Goal: Navigation & Orientation: Find specific page/section

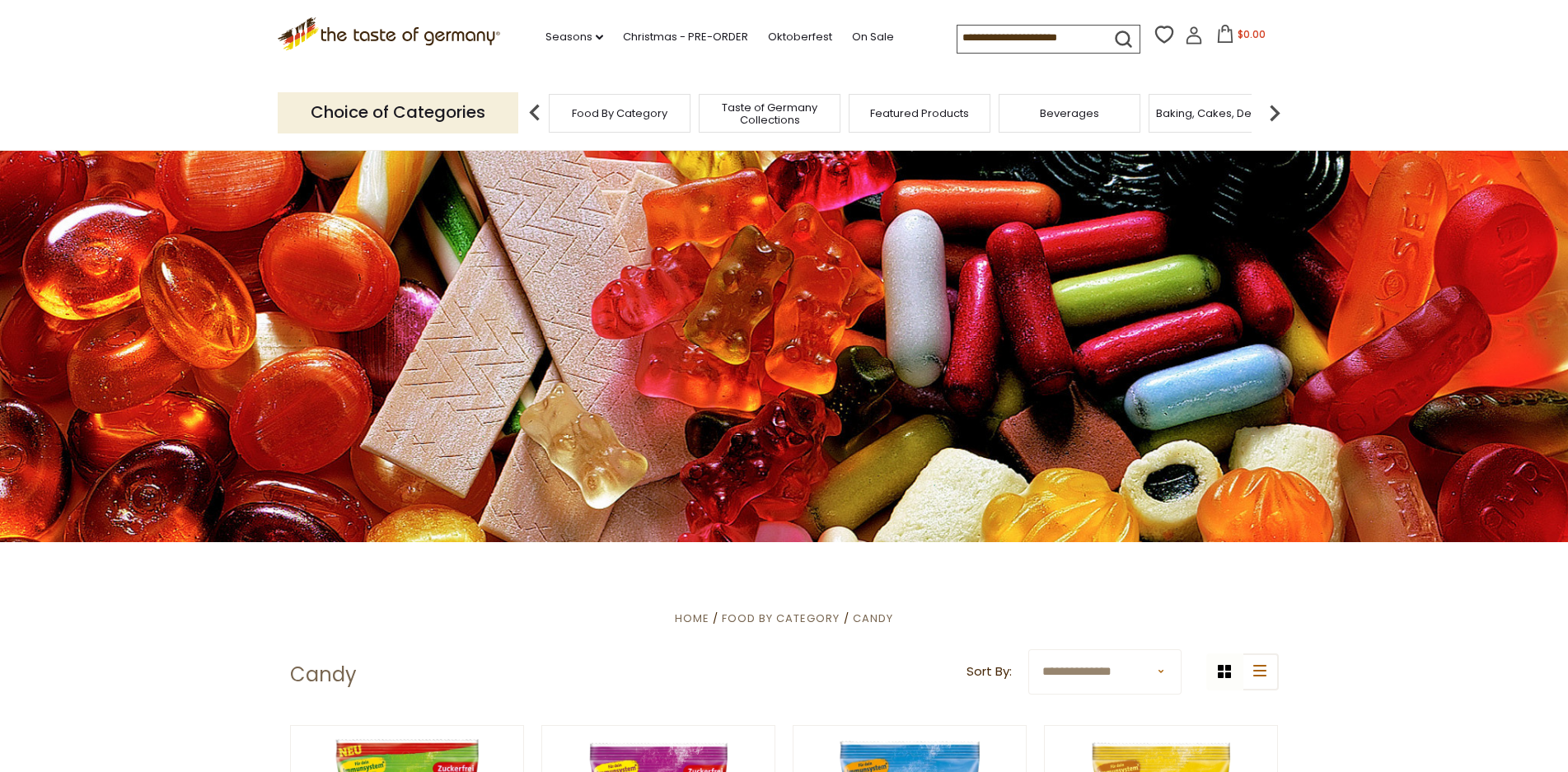
click at [564, 166] on div at bounding box center [784, 346] width 1568 height 392
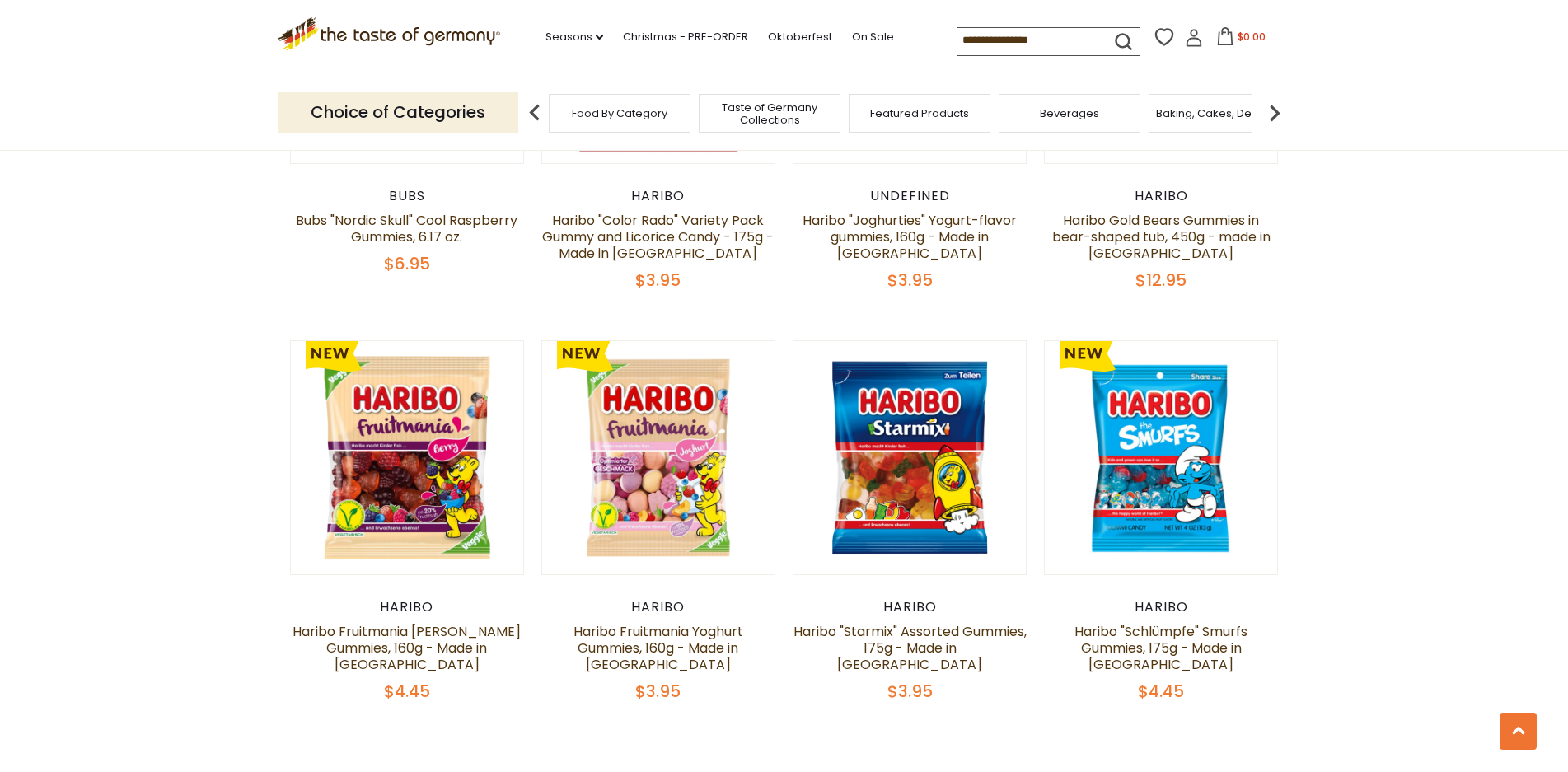
scroll to position [3756, 0]
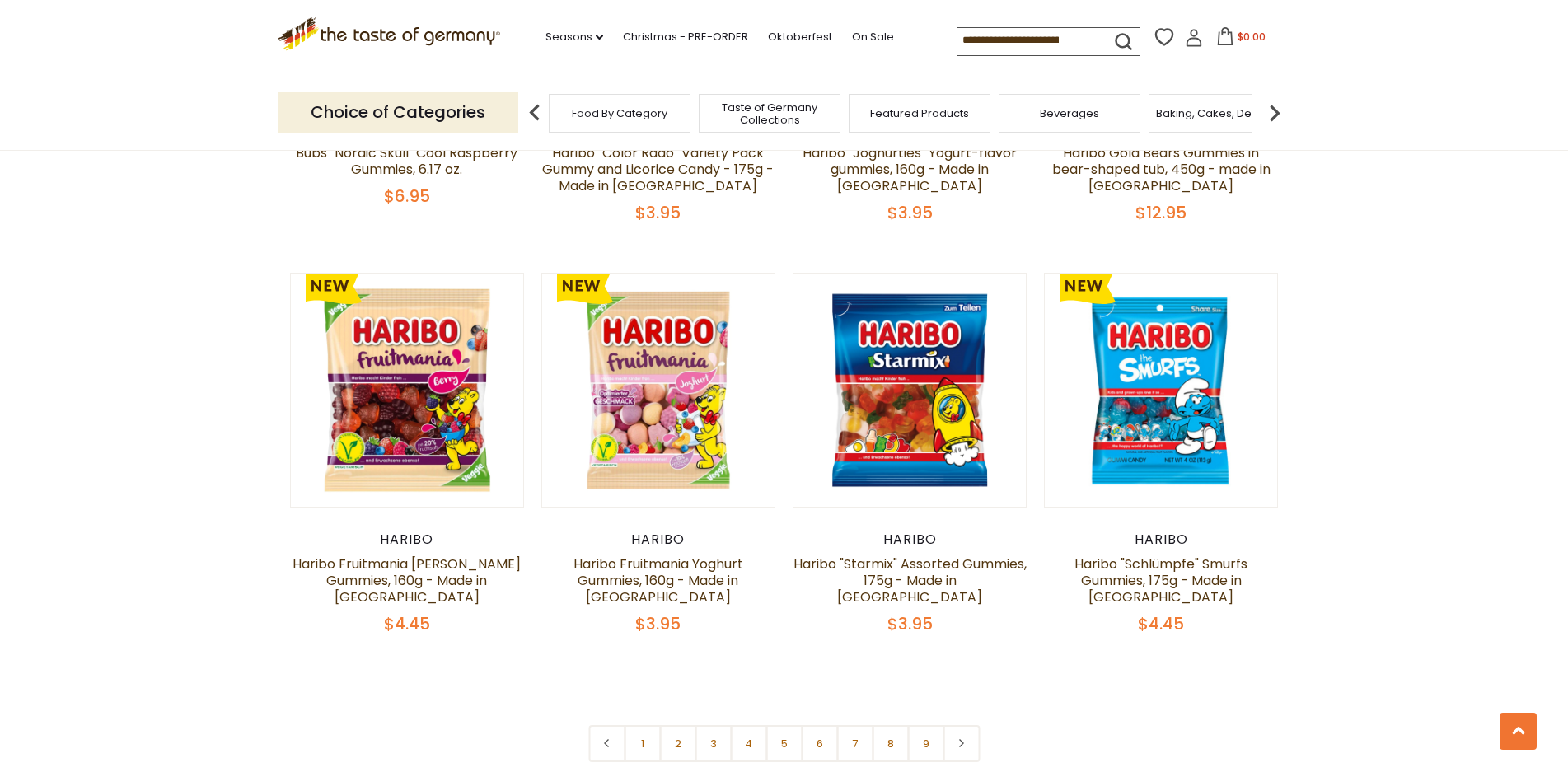
click at [670, 725] on link "2" at bounding box center [677, 743] width 37 height 37
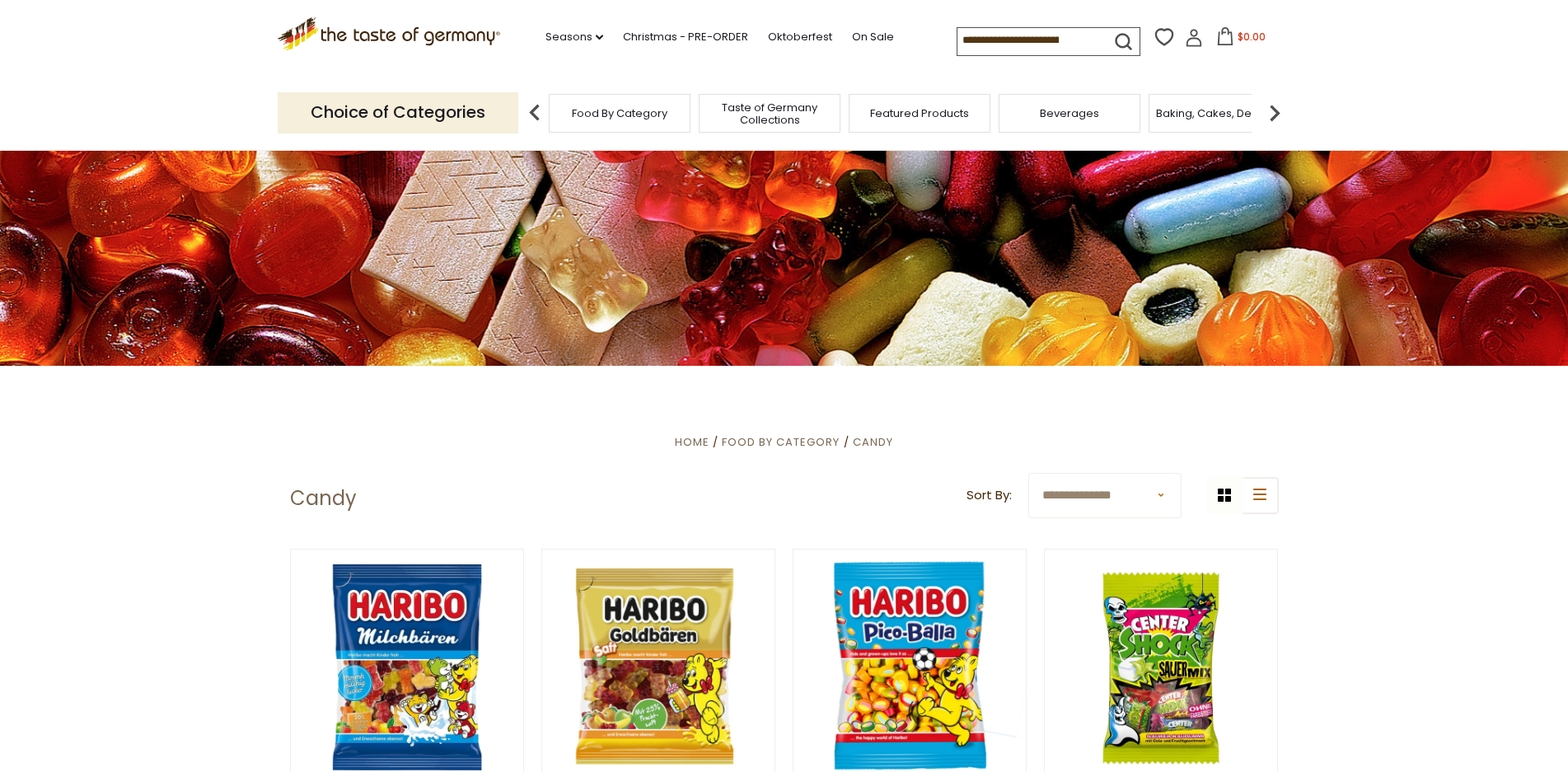
scroll to position [0, 0]
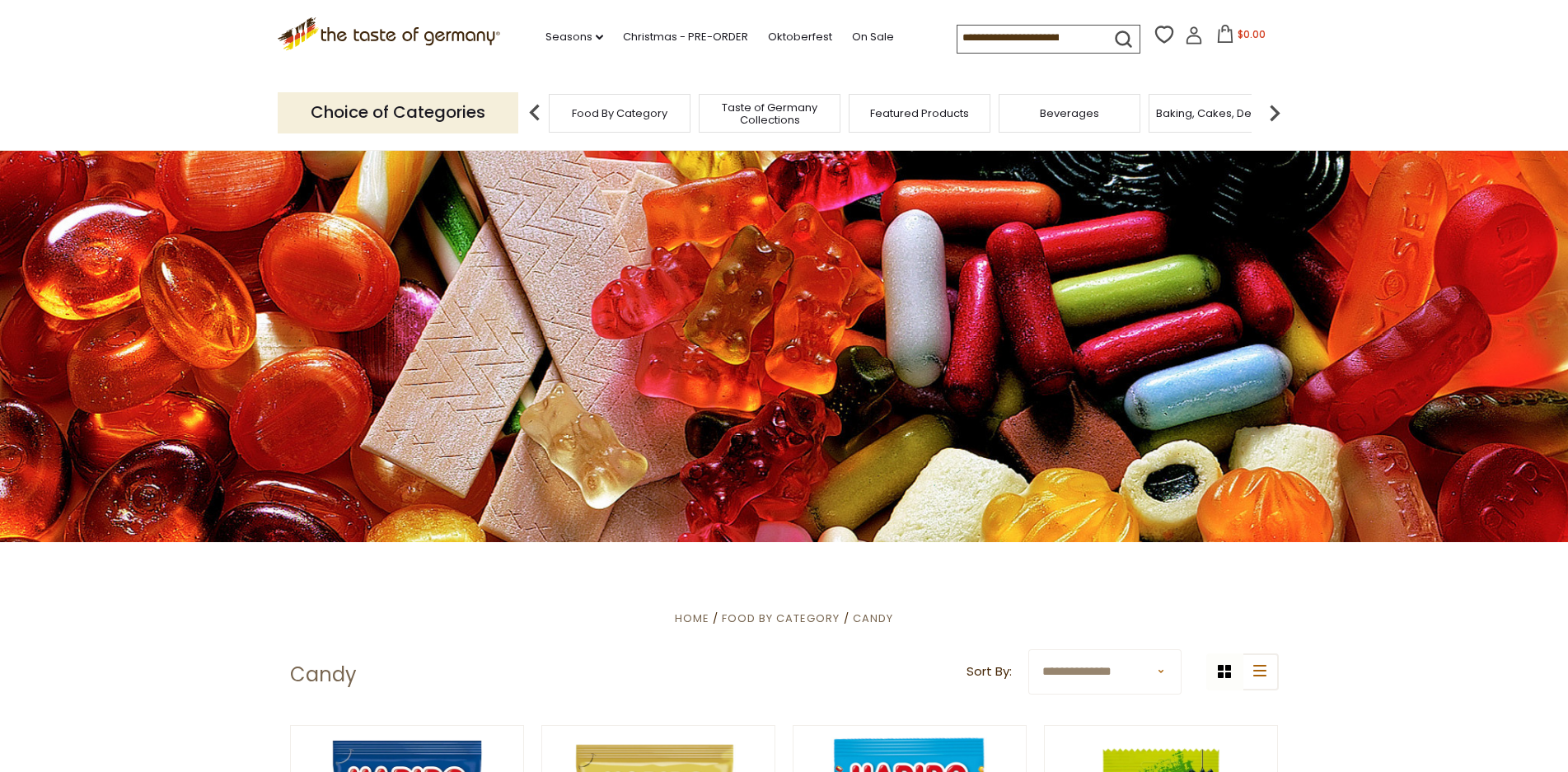
click at [654, 115] on span "Food By Category" at bounding box center [620, 113] width 96 height 13
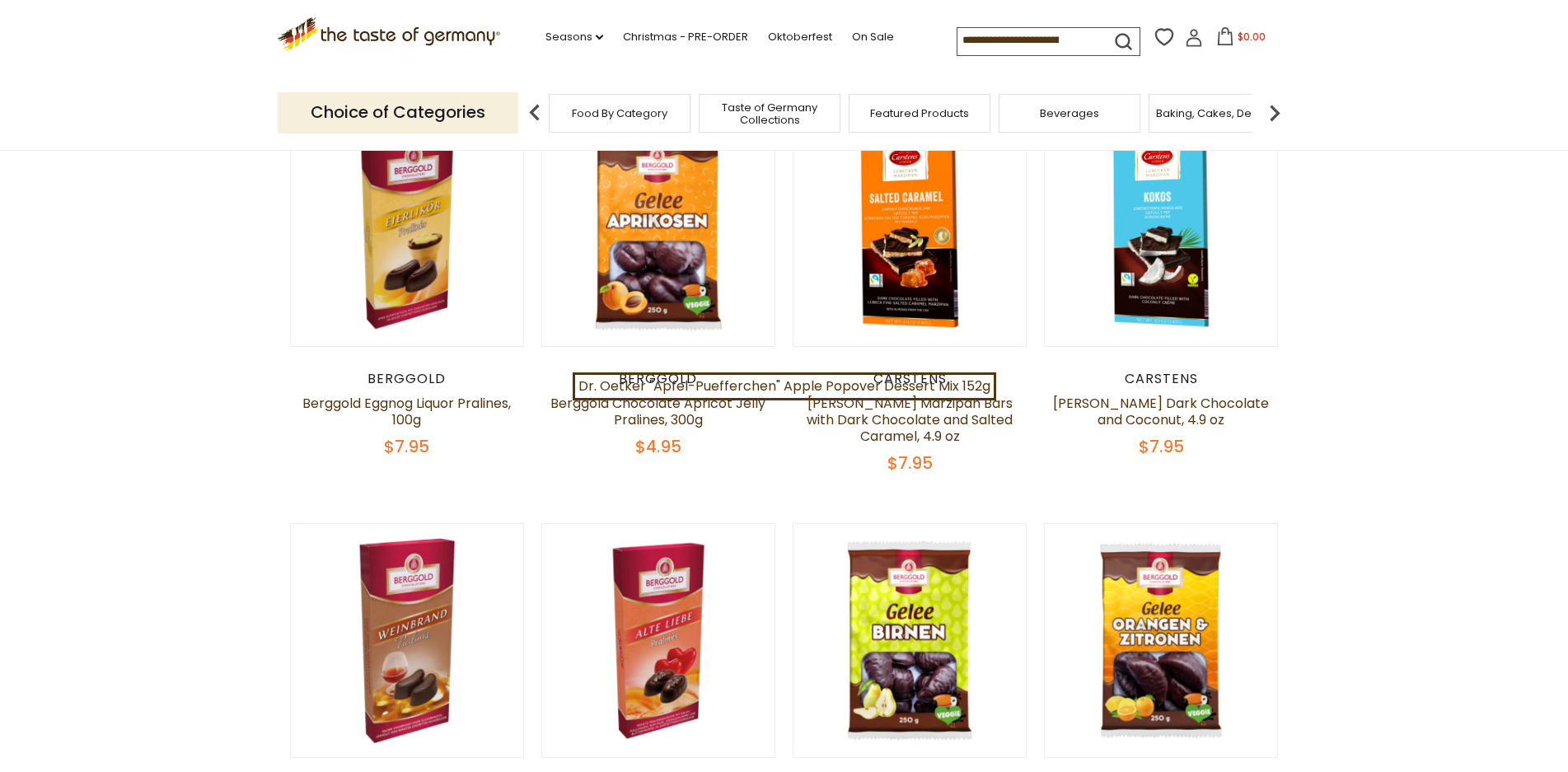
scroll to position [96, 0]
